Goal: Task Accomplishment & Management: Use online tool/utility

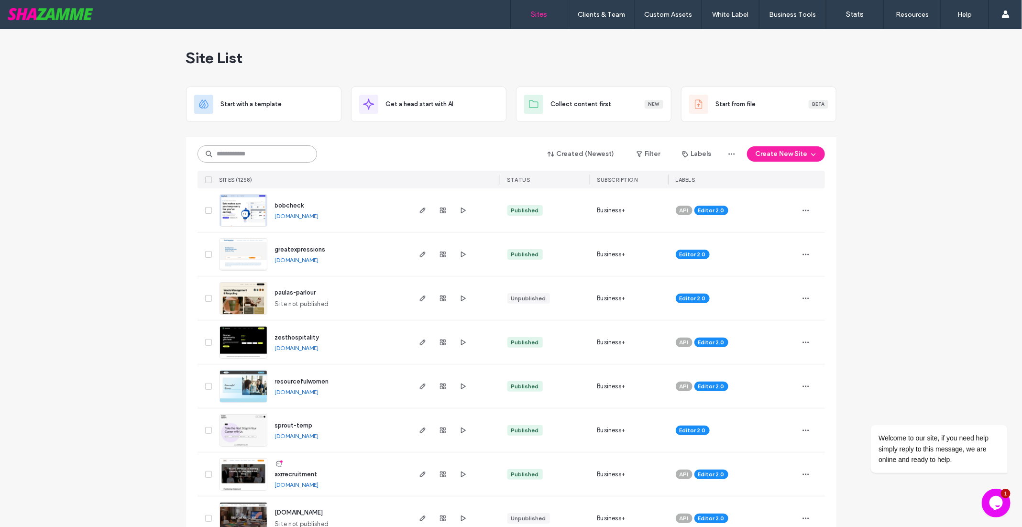
click at [224, 149] on input at bounding box center [257, 153] width 120 height 17
type input "*****"
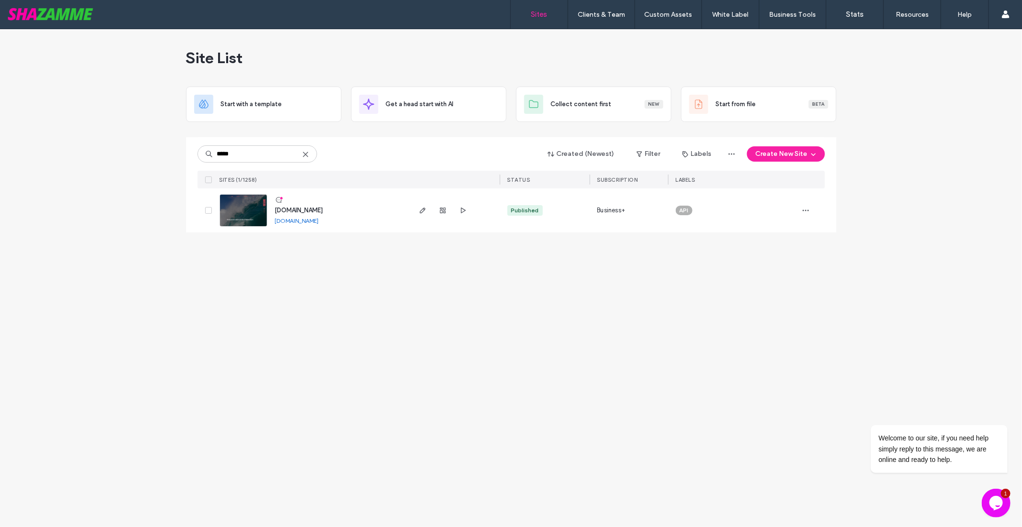
click at [305, 222] on link "[DOMAIN_NAME]" at bounding box center [297, 220] width 44 height 7
click at [243, 213] on img at bounding box center [243, 227] width 47 height 65
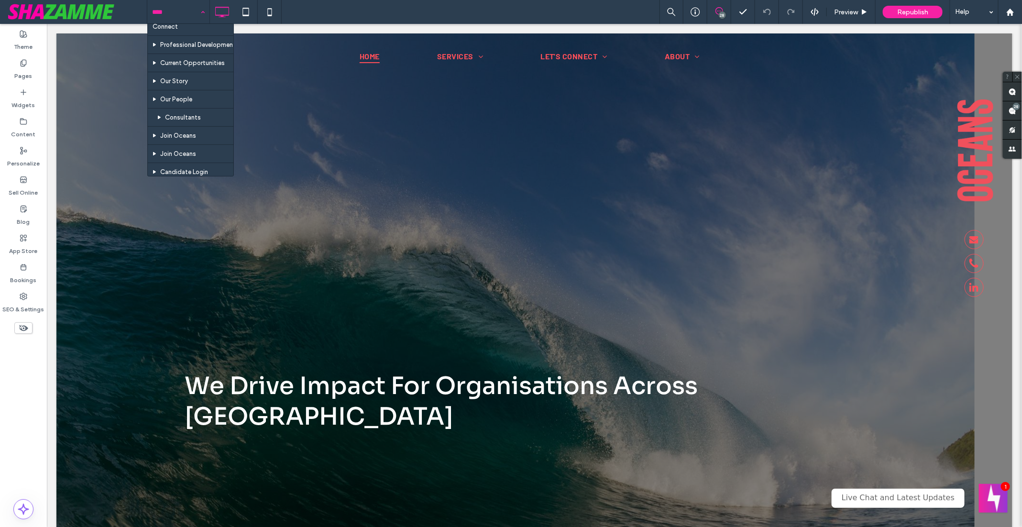
scroll to position [574, 0]
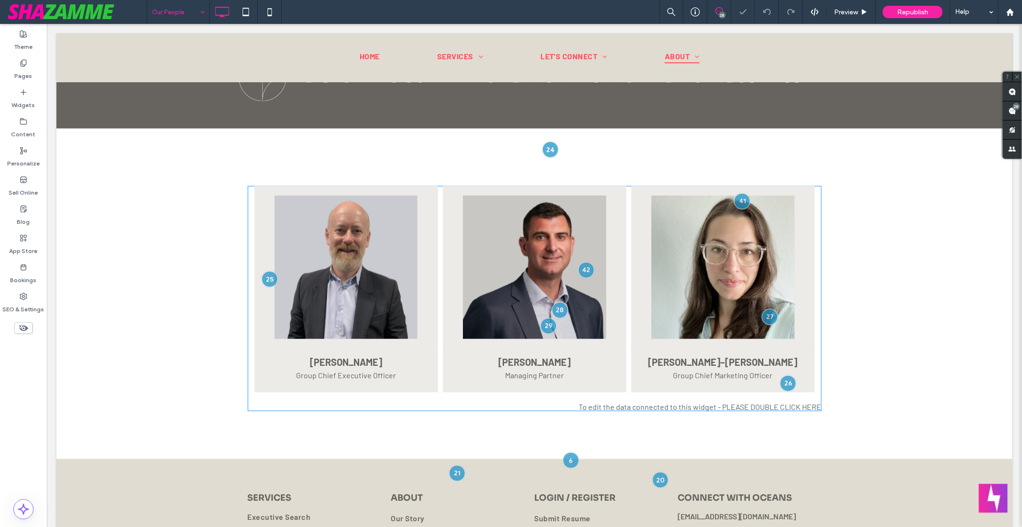
scroll to position [425, 0]
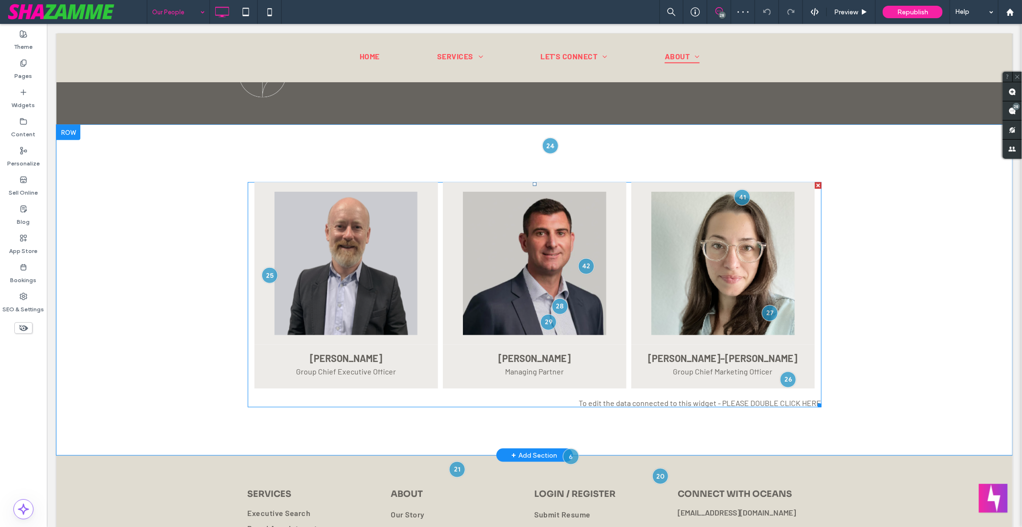
click at [681, 305] on span at bounding box center [534, 294] width 574 height 225
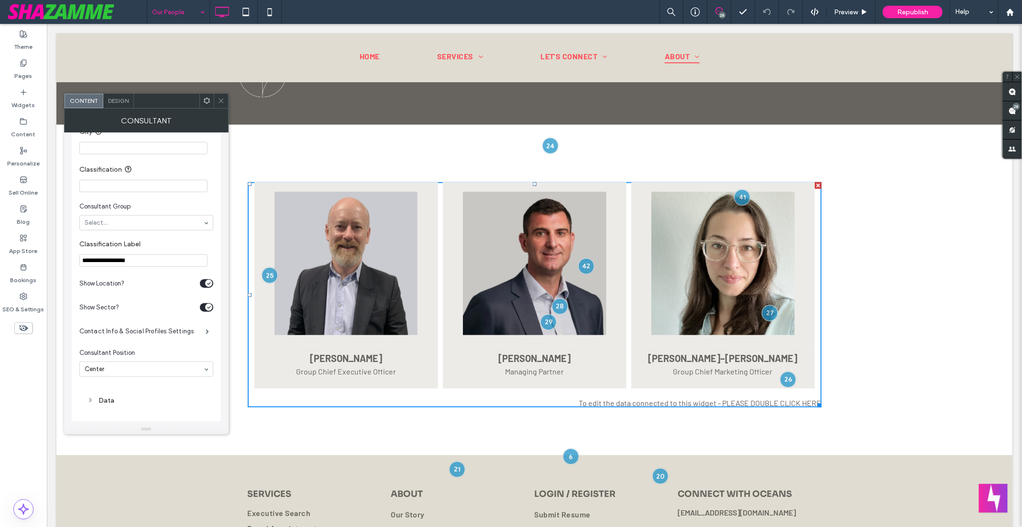
scroll to position [475, 0]
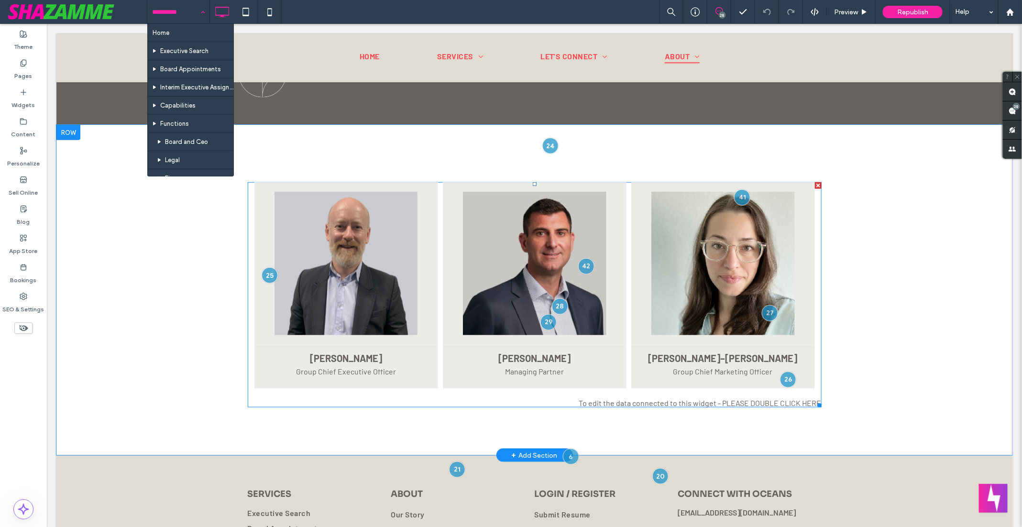
click at [343, 296] on span at bounding box center [534, 294] width 574 height 225
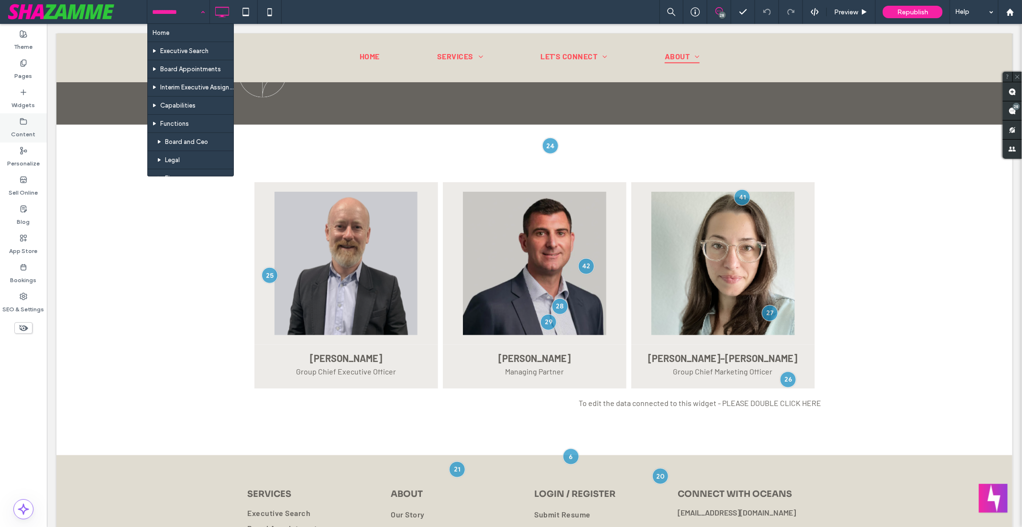
click at [25, 131] on label "Content" at bounding box center [23, 131] width 24 height 13
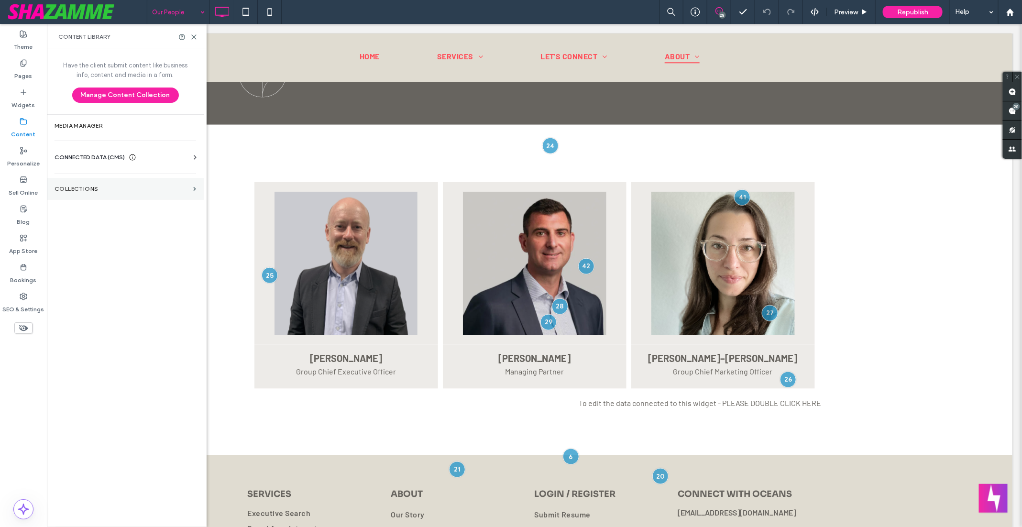
click at [101, 193] on section "Collections" at bounding box center [125, 189] width 157 height 22
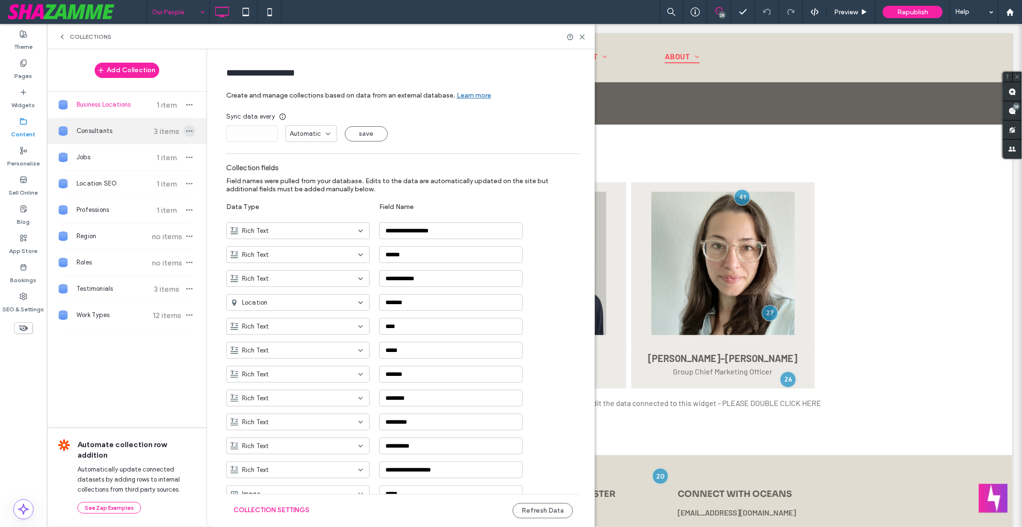
click at [186, 131] on use "button" at bounding box center [189, 131] width 6 height 1
type input "**********"
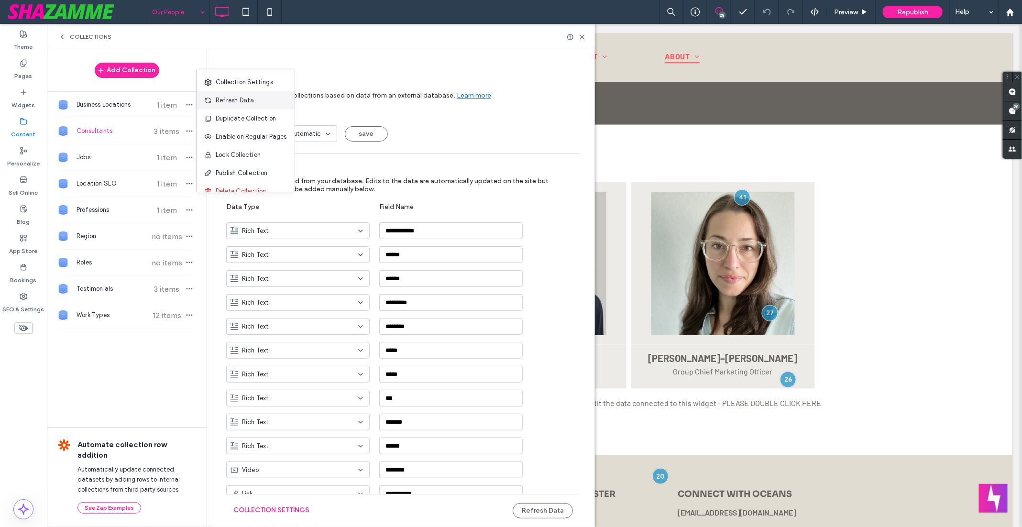
click at [236, 98] on span "Refresh Data" at bounding box center [235, 101] width 38 height 10
click at [187, 128] on icon "button" at bounding box center [189, 131] width 8 height 8
click at [239, 99] on span "Refresh Data" at bounding box center [235, 101] width 38 height 10
click at [191, 125] on span "button" at bounding box center [189, 130] width 11 height 11
click at [247, 97] on span "Refresh Data" at bounding box center [235, 101] width 38 height 10
